Goal: Task Accomplishment & Management: Manage account settings

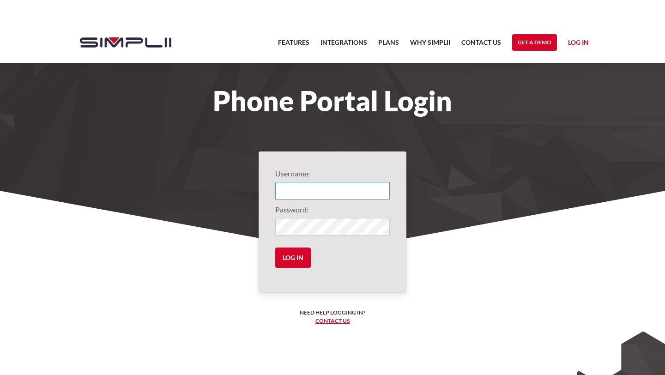
type input "1066@EdenSeniorCare"
click at [302, 259] on input "Log in" at bounding box center [293, 258] width 36 height 20
click at [292, 258] on input "Log in" at bounding box center [293, 258] width 36 height 20
click at [275, 248] on input "Log in" at bounding box center [293, 258] width 36 height 20
click at [364, 183] on input "1066@EdenSeniorCare" at bounding box center [332, 191] width 115 height 18
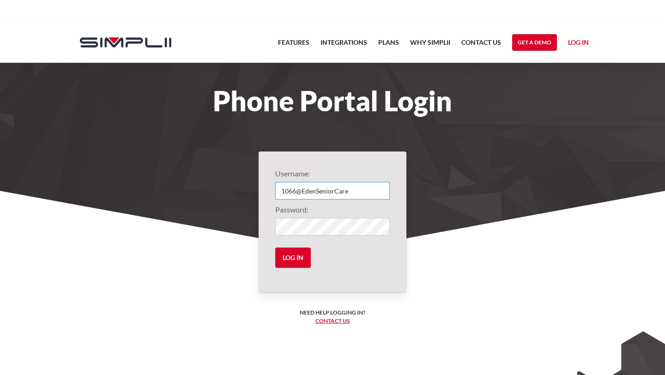
click at [365, 192] on input "1066@EdenSeniorCare" at bounding box center [332, 191] width 115 height 18
click at [275, 248] on input "Log in" at bounding box center [293, 258] width 36 height 20
click at [468, 148] on section "Phone Portal Login" at bounding box center [332, 137] width 665 height 230
click at [289, 273] on form "Username: 1066@EdenSeniorCare Password: Log in" at bounding box center [332, 221] width 115 height 107
click at [298, 258] on input "Log in" at bounding box center [293, 258] width 36 height 20
